Goal: Transaction & Acquisition: Purchase product/service

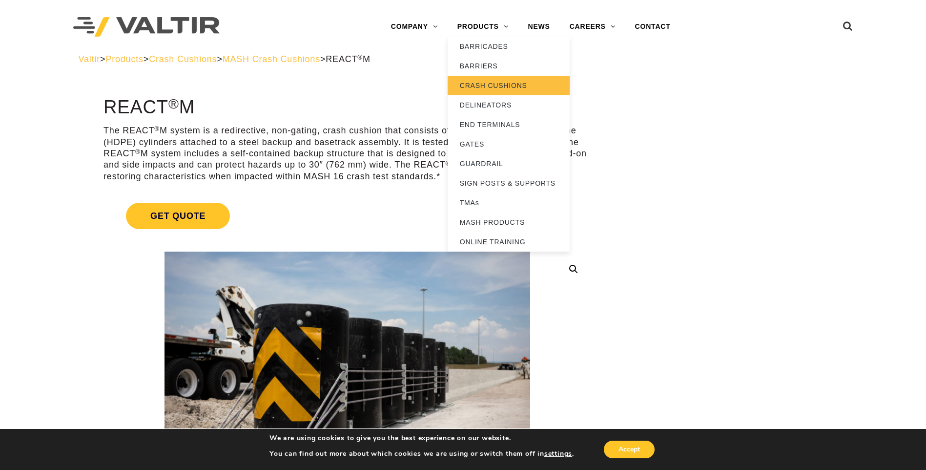
click at [477, 83] on link "CRASH CUSHIONS" at bounding box center [509, 86] width 122 height 20
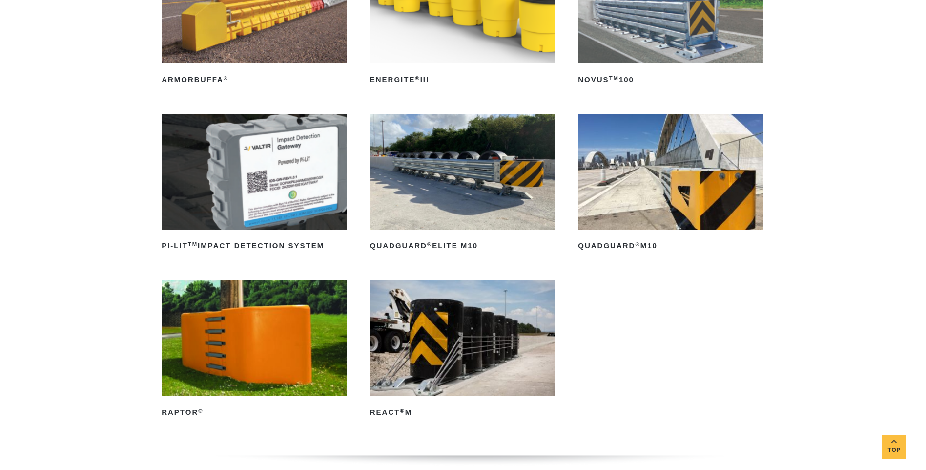
scroll to position [293, 0]
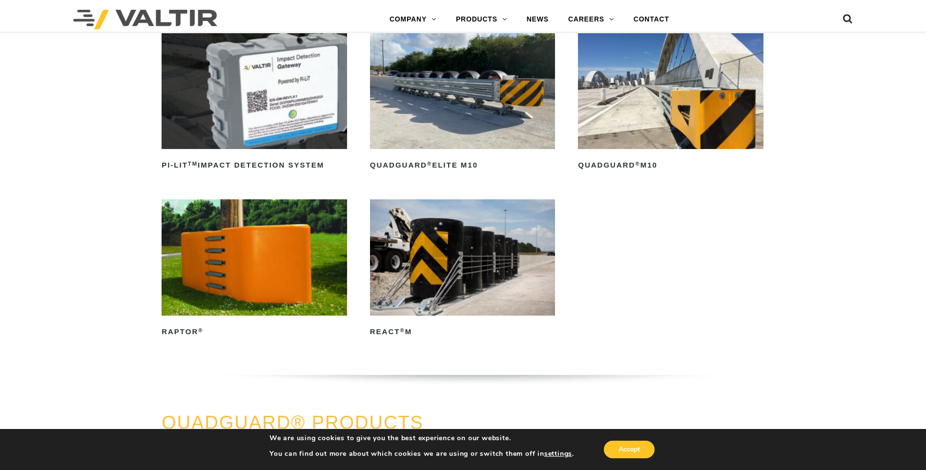
click at [443, 243] on img at bounding box center [463, 257] width 186 height 116
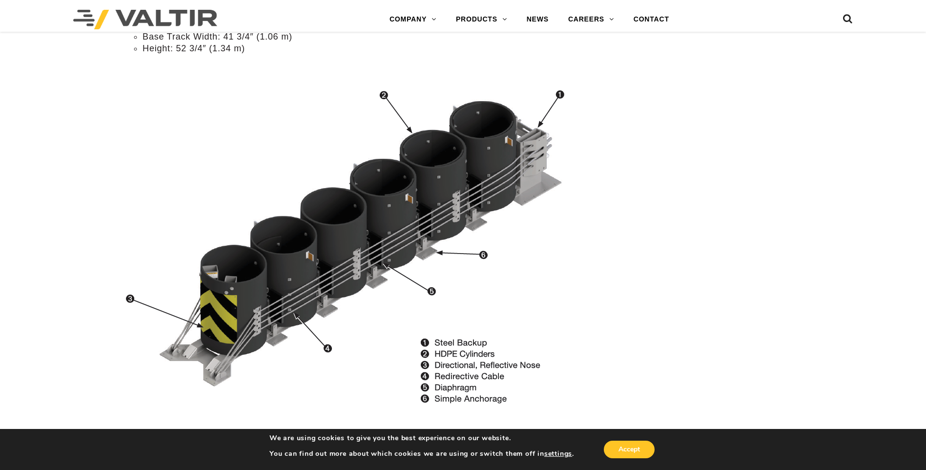
scroll to position [923, 0]
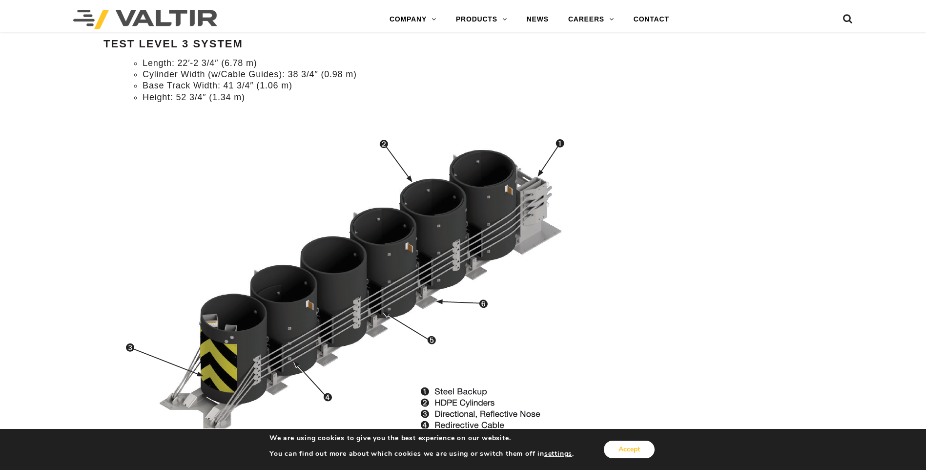
click at [627, 445] on button "Accept" at bounding box center [629, 449] width 51 height 18
